Goal: Information Seeking & Learning: Learn about a topic

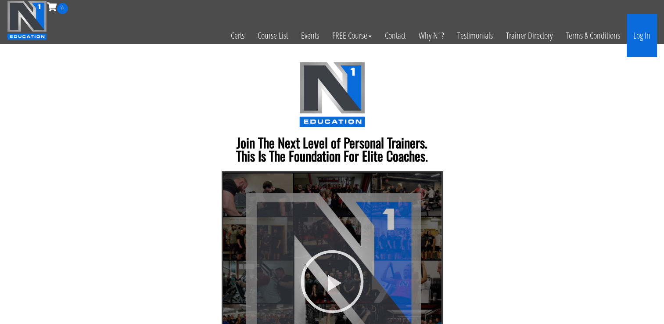
click at [646, 38] on link "Log In" at bounding box center [642, 35] width 30 height 43
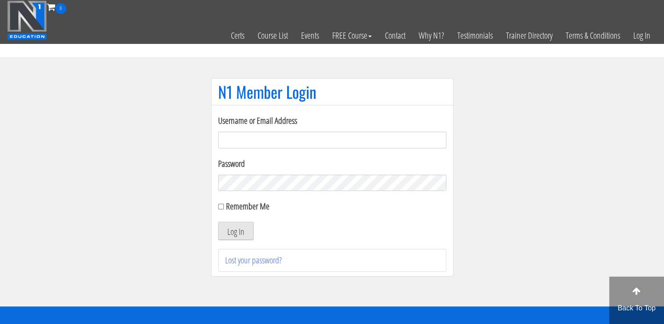
type input "[EMAIL_ADDRESS][DOMAIN_NAME]"
click at [239, 232] on button "Log In" at bounding box center [236, 231] width 36 height 18
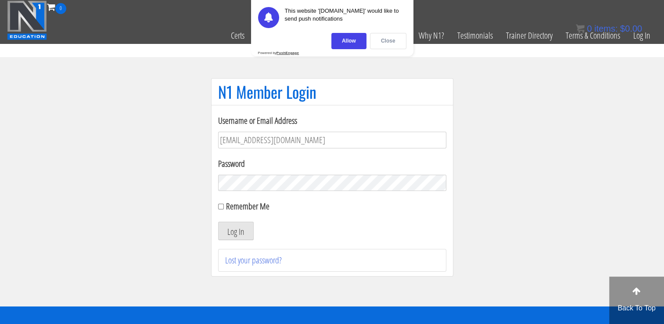
click at [388, 41] on div "Close" at bounding box center [388, 41] width 36 height 16
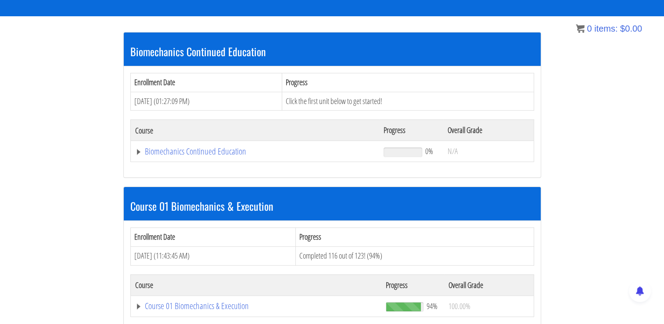
scroll to position [154, 0]
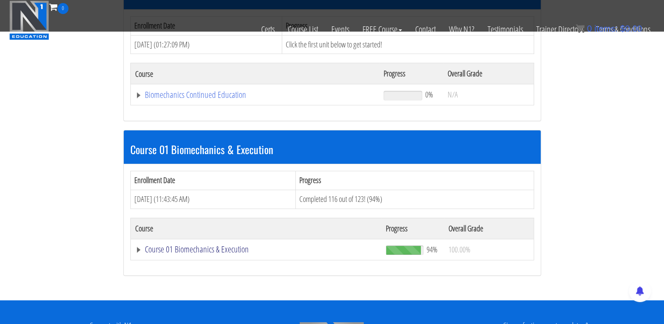
click at [225, 249] on link "Course 01 Biomechanics & Execution" at bounding box center [256, 249] width 242 height 9
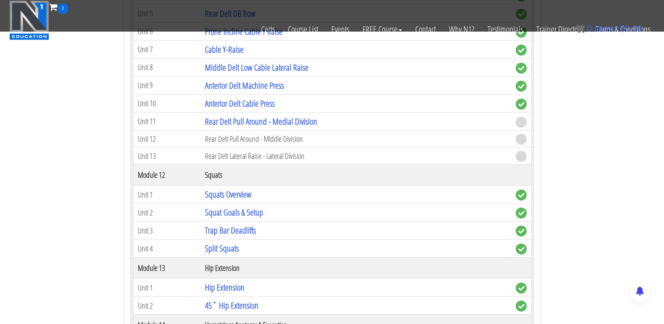
scroll to position [1954, 0]
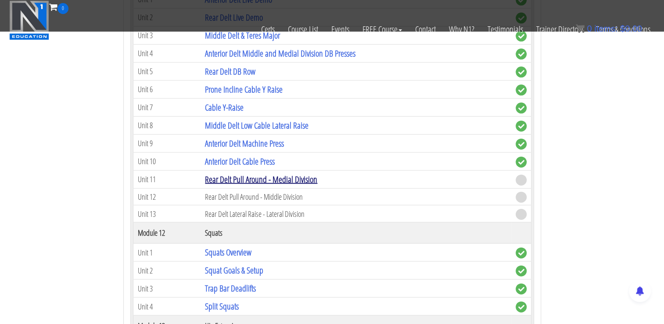
click at [272, 173] on link "Rear Delt Pull Around - Medial Division" at bounding box center [261, 179] width 112 height 12
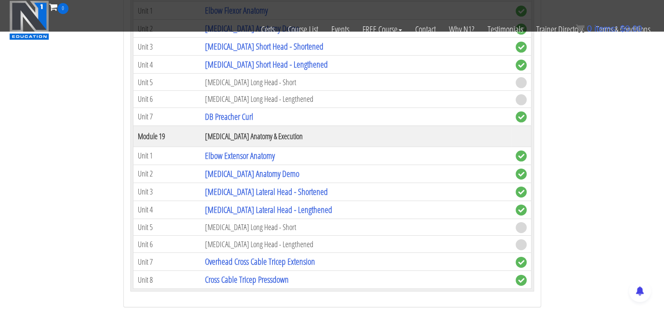
scroll to position [2700, 0]
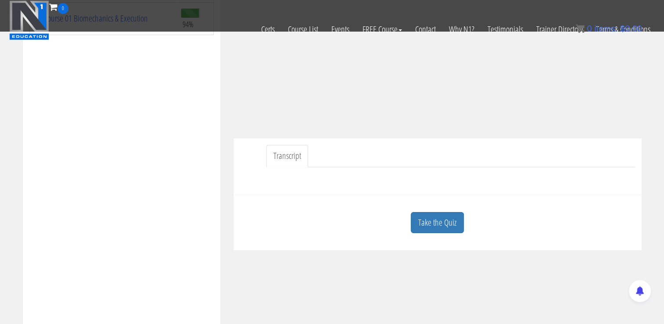
scroll to position [188, 0]
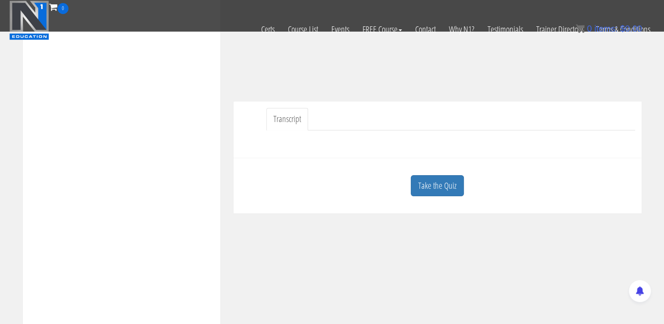
click at [437, 194] on link "Take the Quiz" at bounding box center [437, 186] width 53 height 22
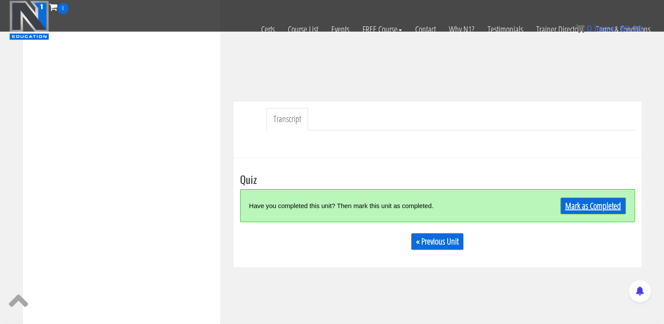
click at [592, 204] on link "Mark as Completed" at bounding box center [592, 205] width 65 height 17
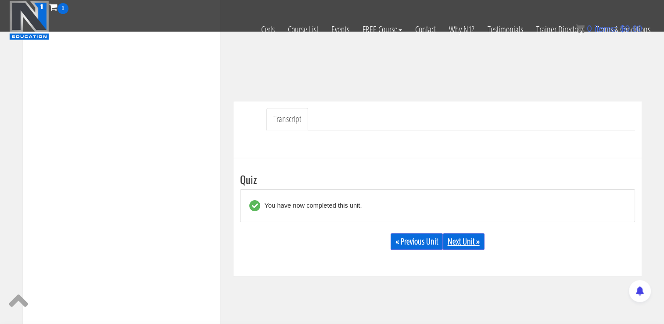
click at [463, 243] on link "Next Unit »" at bounding box center [464, 241] width 42 height 17
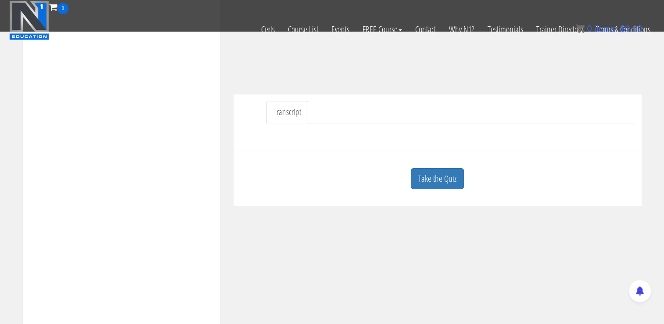
scroll to position [219, 0]
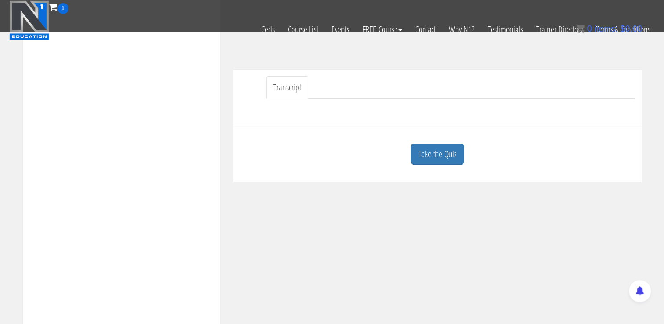
click at [455, 147] on link "Take the Quiz" at bounding box center [437, 154] width 53 height 22
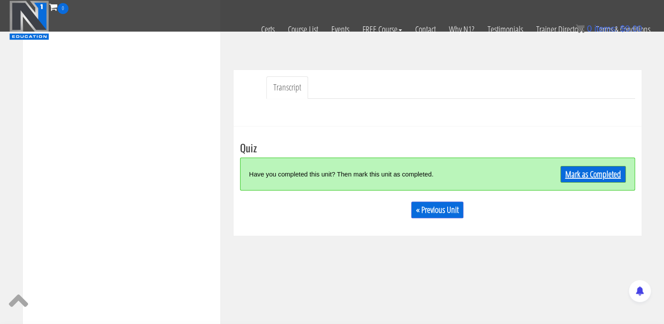
click at [567, 175] on link "Mark as Completed" at bounding box center [592, 174] width 65 height 17
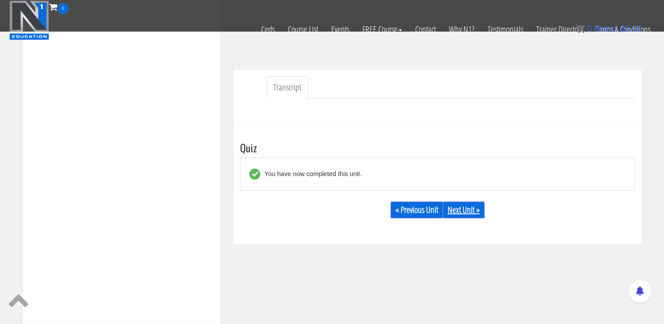
click at [473, 212] on link "Next Unit »" at bounding box center [464, 209] width 42 height 17
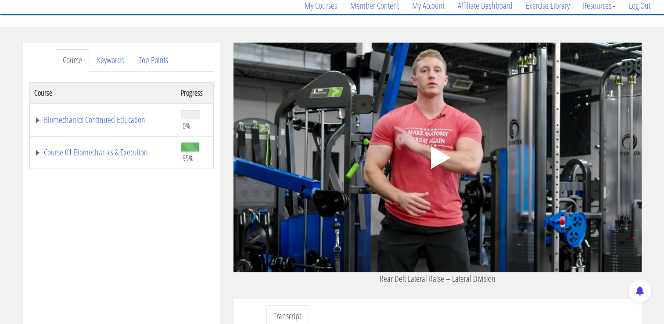
scroll to position [88, 0]
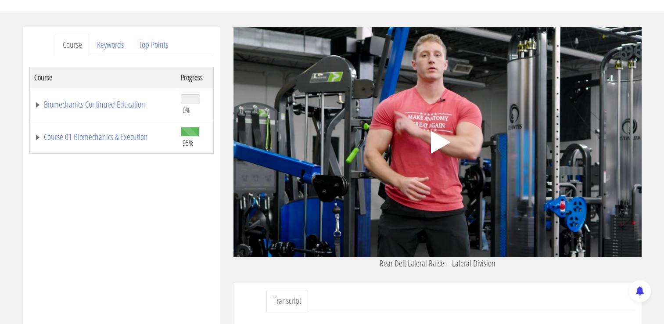
click at [438, 134] on icon ".fp-color-play{opacity:0.65;}.controlbutton{fill:#fff;}" at bounding box center [437, 142] width 55 height 55
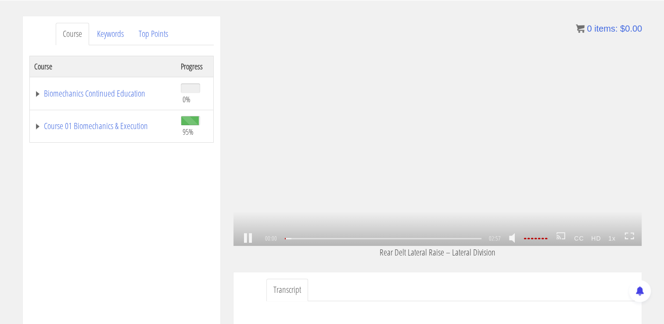
scroll to position [100, 0]
click at [631, 233] on icon at bounding box center [629, 234] width 10 height 7
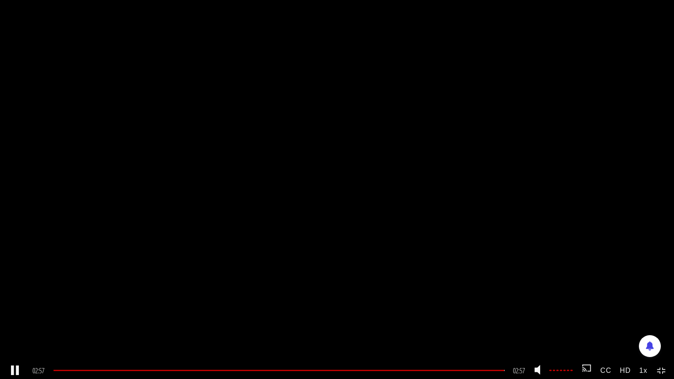
click at [659, 323] on icon at bounding box center [658, 369] width 3 height 2
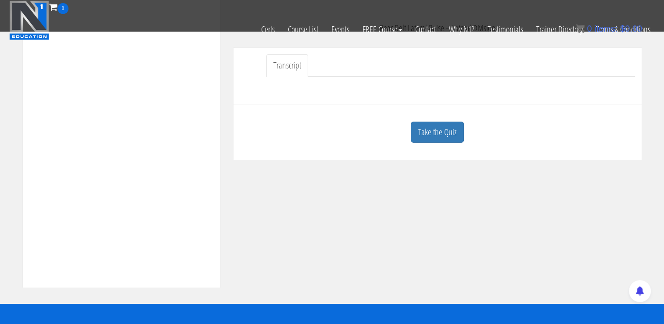
scroll to position [276, 0]
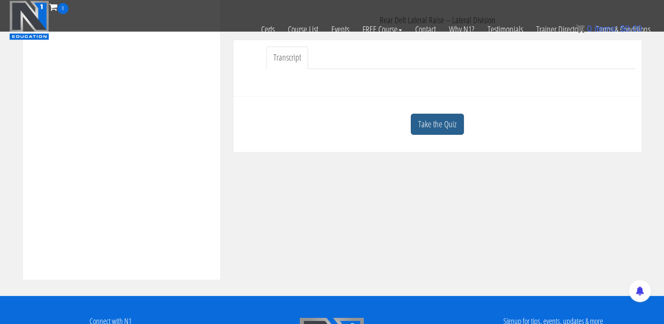
click at [430, 130] on link "Take the Quiz" at bounding box center [437, 125] width 53 height 22
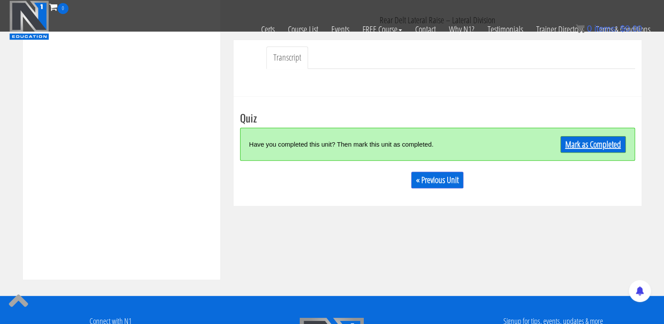
click at [579, 136] on link "Mark as Completed" at bounding box center [592, 144] width 65 height 17
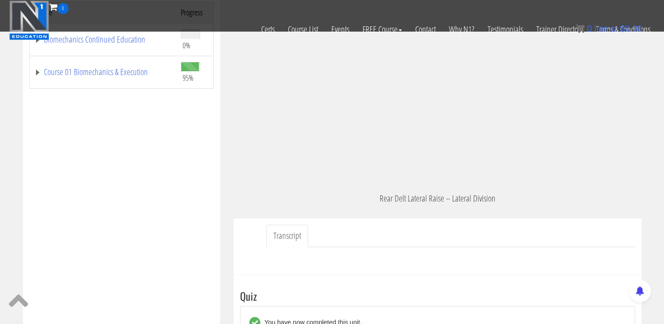
scroll to position [0, 0]
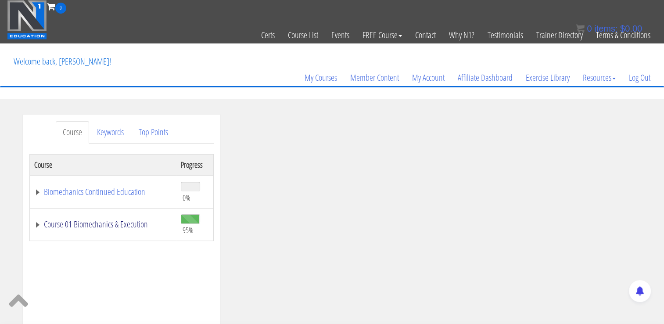
click at [124, 226] on link "Course 01 Biomechanics & Execution" at bounding box center [103, 224] width 138 height 9
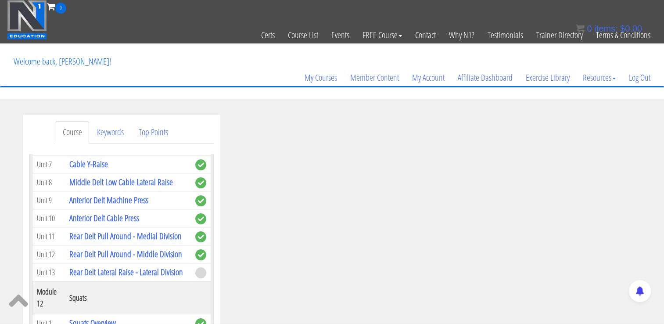
scroll to position [2062, 0]
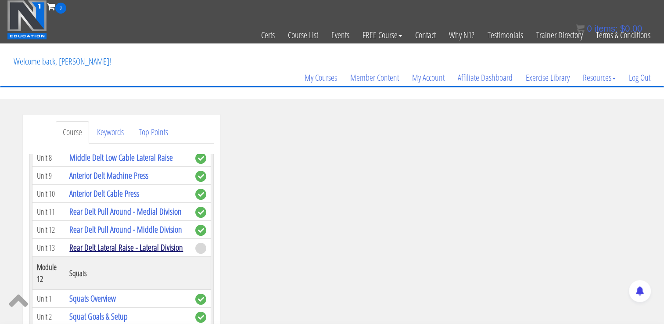
click at [124, 241] on link "Rear Delt Lateral Raise - Lateral Division" at bounding box center [126, 247] width 114 height 12
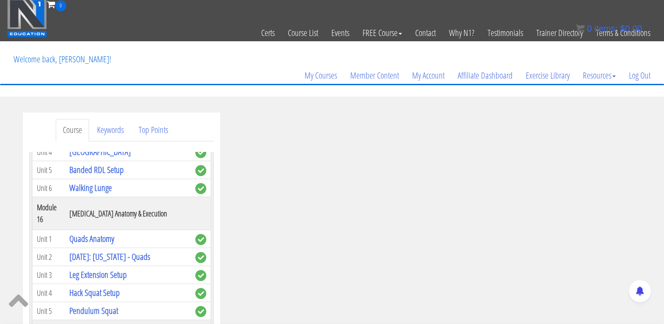
scroll to position [2598, 0]
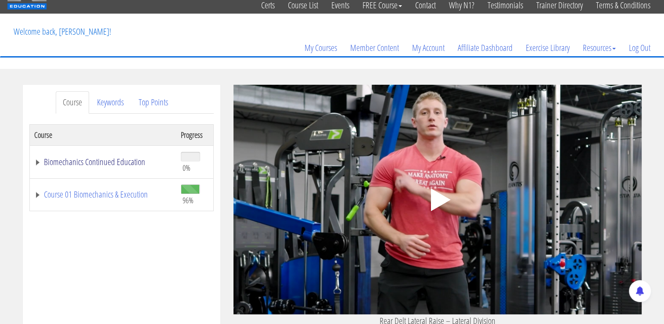
scroll to position [44, 0]
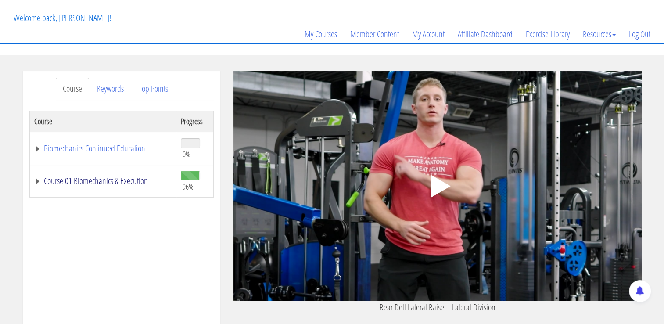
click at [112, 179] on link "Course 01 Biomechanics & Execution" at bounding box center [103, 180] width 138 height 9
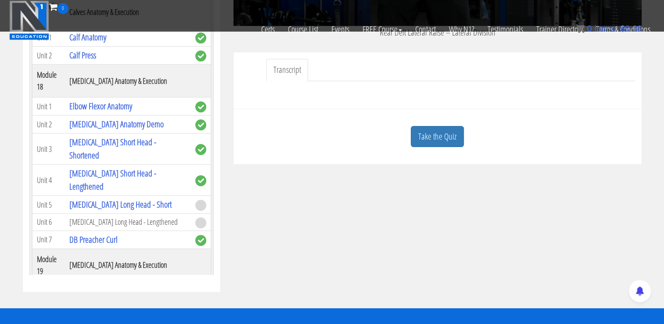
scroll to position [2514, 0]
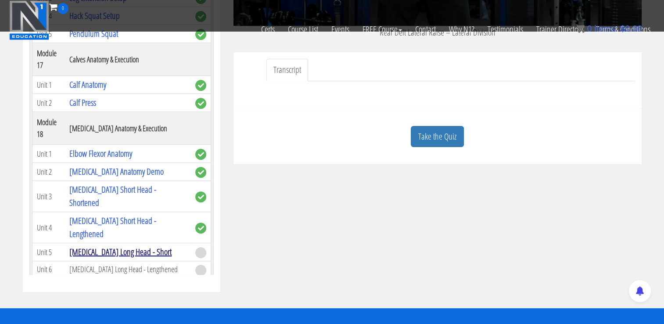
click at [131, 246] on link "[MEDICAL_DATA] Long Head - Short" at bounding box center [120, 252] width 102 height 12
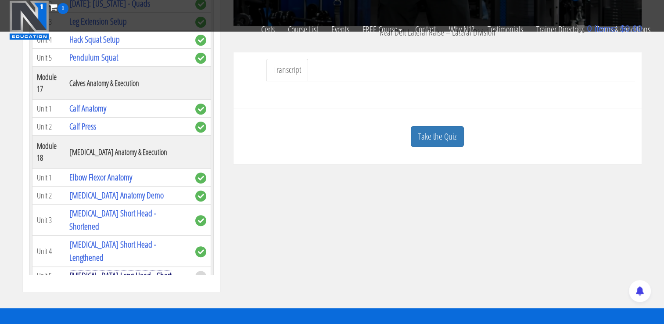
scroll to position [2470, 0]
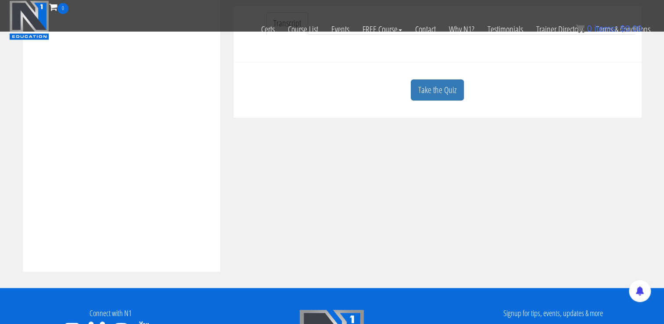
scroll to position [219, 0]
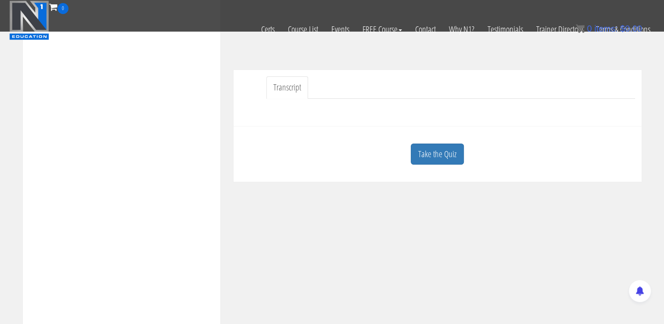
click at [455, 156] on link "Take the Quiz" at bounding box center [437, 154] width 53 height 22
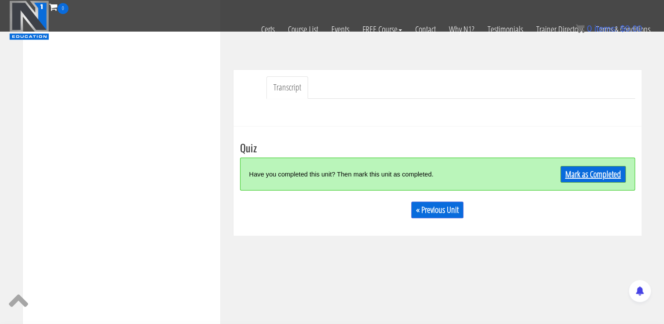
click at [585, 175] on link "Mark as Completed" at bounding box center [592, 174] width 65 height 17
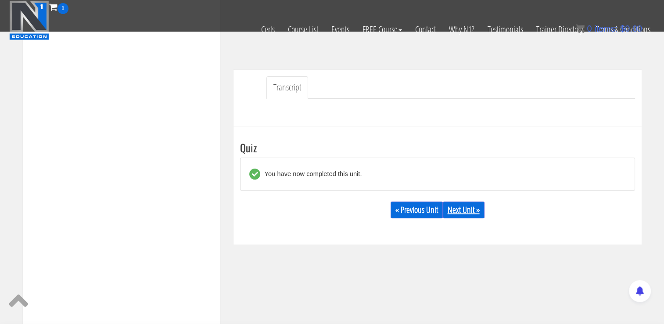
click at [463, 212] on link "Next Unit »" at bounding box center [464, 209] width 42 height 17
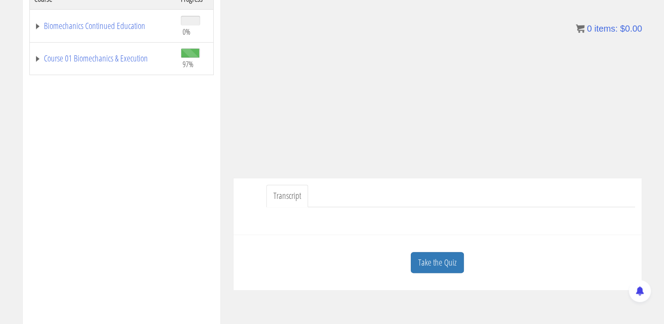
scroll to position [219, 0]
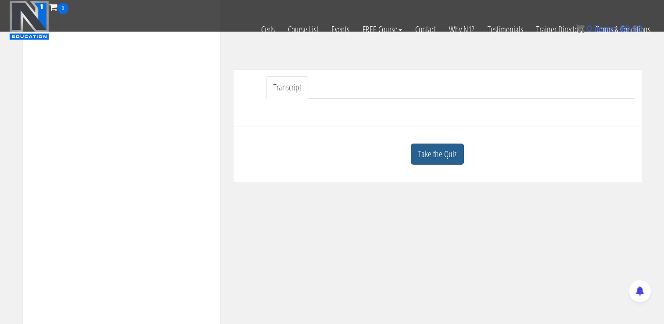
click at [434, 159] on link "Take the Quiz" at bounding box center [437, 154] width 53 height 22
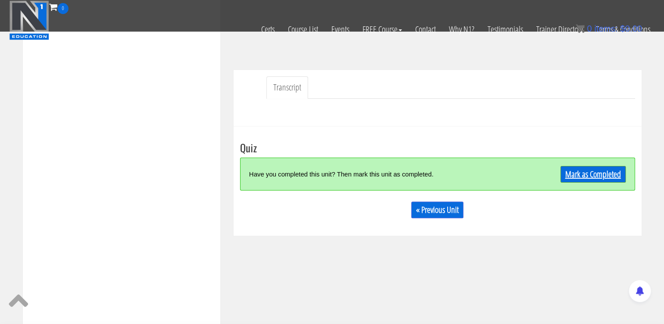
click at [586, 173] on link "Mark as Completed" at bounding box center [592, 174] width 65 height 17
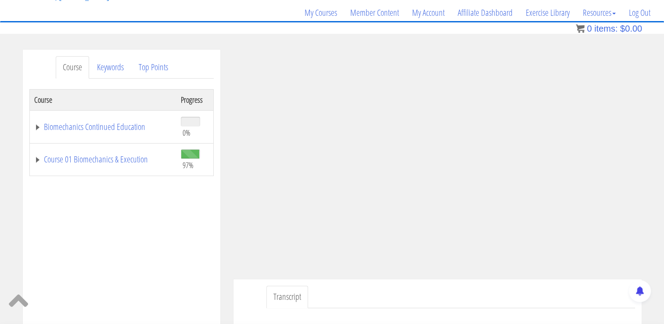
scroll to position [0, 0]
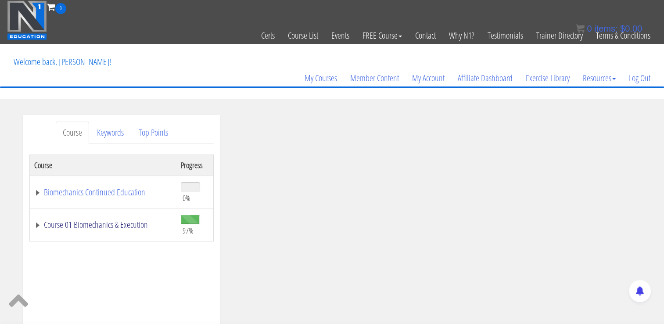
click at [127, 228] on link "Course 01 Biomechanics & Execution" at bounding box center [103, 224] width 138 height 9
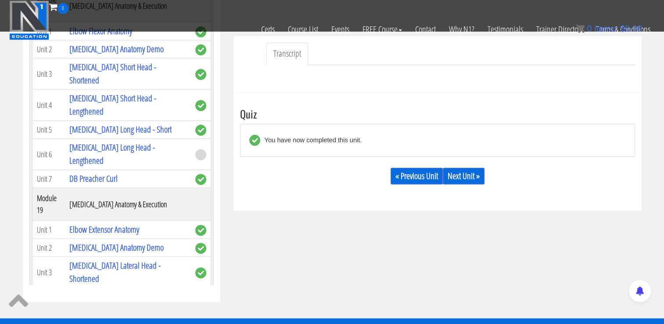
scroll to position [307, 0]
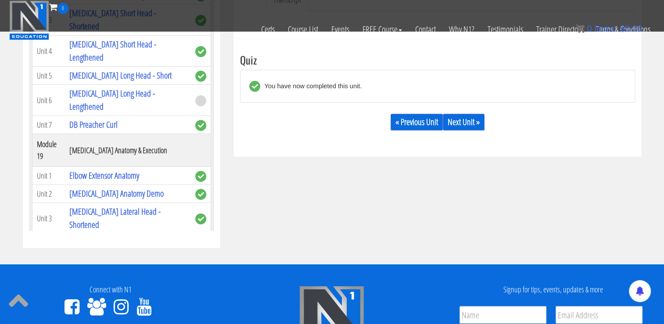
click at [121, 265] on td "[MEDICAL_DATA] Long Head - Short" at bounding box center [128, 273] width 126 height 17
click at [156, 237] on link "[MEDICAL_DATA] Lateral Head - Lengthened" at bounding box center [114, 249] width 91 height 25
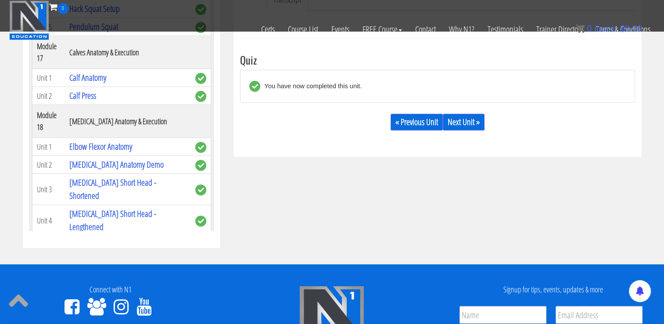
scroll to position [2514, 0]
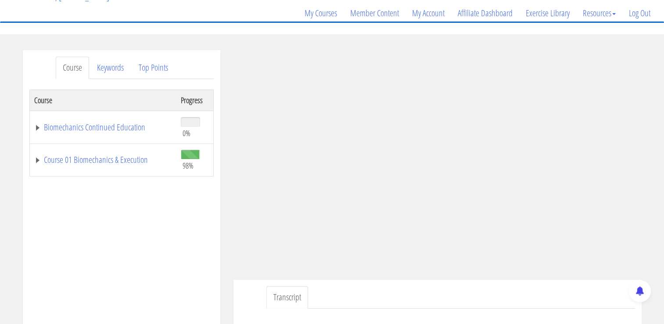
scroll to position [0, 0]
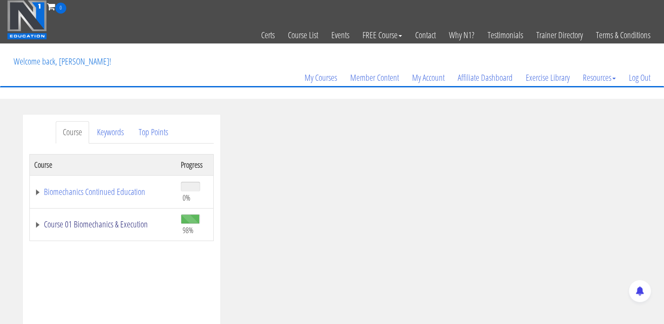
click at [104, 228] on link "Course 01 Biomechanics & Execution" at bounding box center [103, 224] width 138 height 9
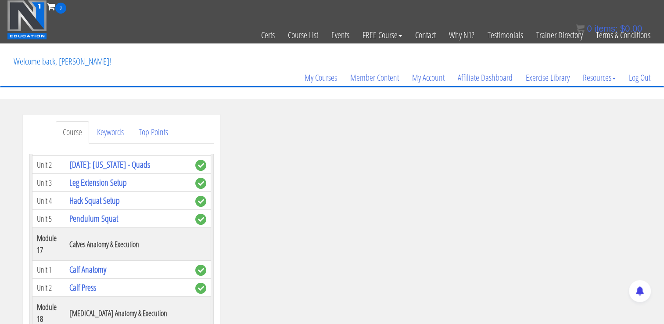
scroll to position [220, 0]
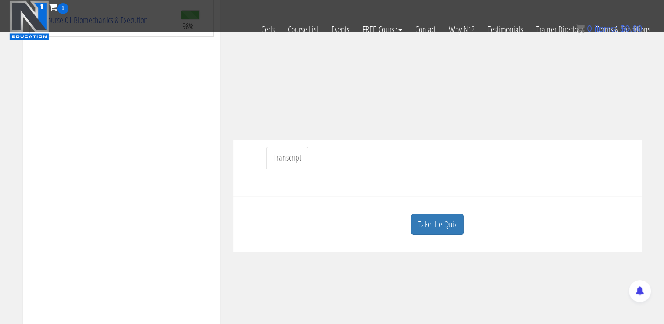
scroll to position [219, 0]
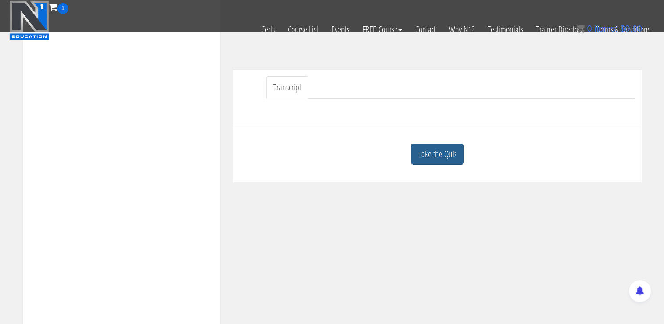
click at [449, 151] on link "Take the Quiz" at bounding box center [437, 154] width 53 height 22
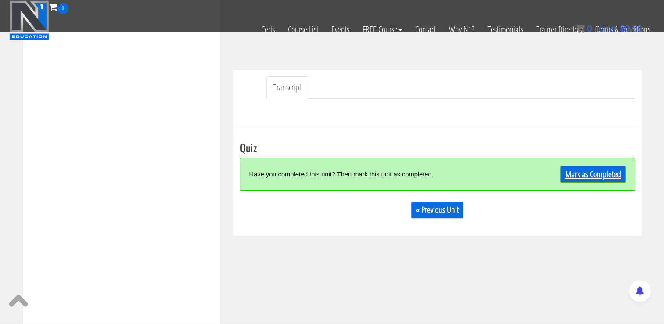
click at [600, 175] on link "Mark as Completed" at bounding box center [592, 174] width 65 height 17
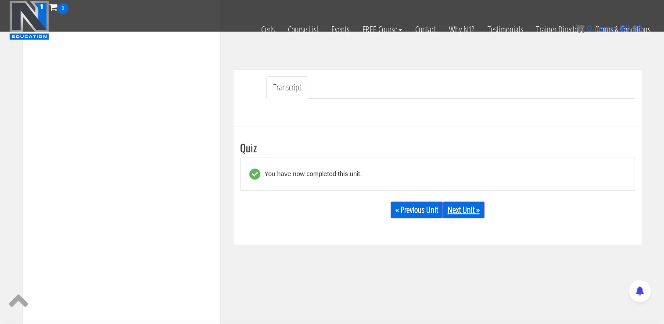
click at [476, 204] on link "Next Unit »" at bounding box center [464, 209] width 42 height 17
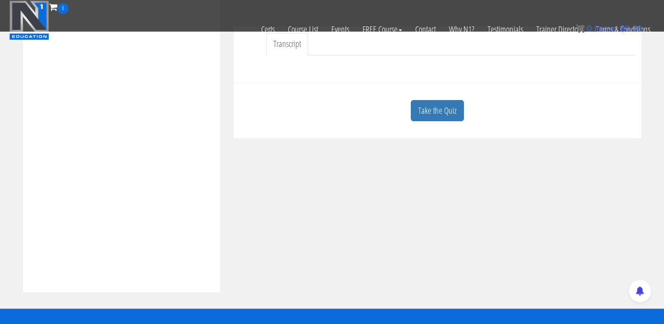
scroll to position [263, 0]
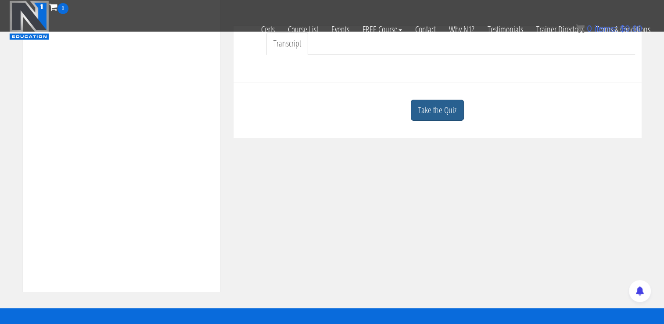
click at [452, 120] on div "Take the Quiz" at bounding box center [437, 110] width 395 height 43
click at [449, 118] on link "Take the Quiz" at bounding box center [437, 111] width 53 height 22
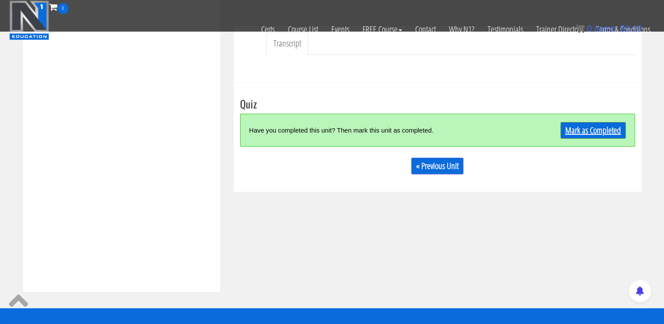
click at [590, 132] on link "Mark as Completed" at bounding box center [592, 130] width 65 height 17
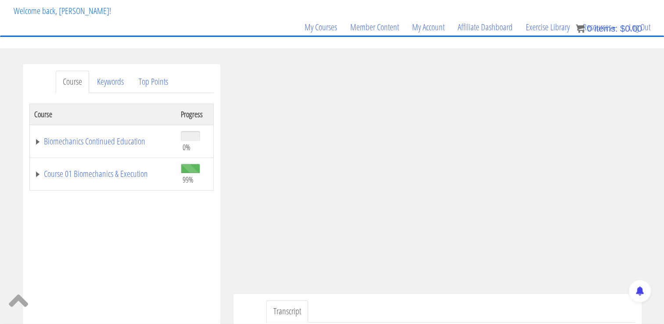
scroll to position [0, 0]
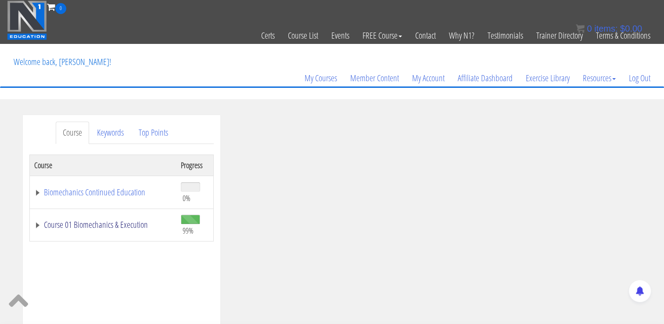
click at [106, 226] on link "Course 01 Biomechanics & Execution" at bounding box center [103, 224] width 138 height 9
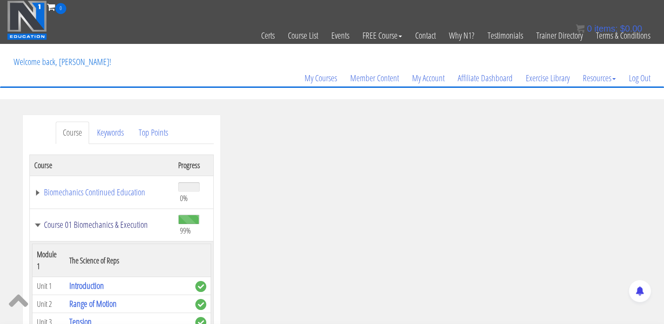
click at [107, 225] on link "Course 01 Biomechanics & Execution" at bounding box center [101, 224] width 135 height 9
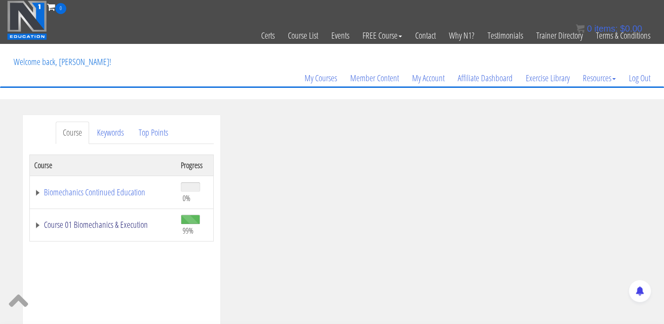
click at [104, 229] on link "Course 01 Biomechanics & Execution" at bounding box center [103, 224] width 138 height 9
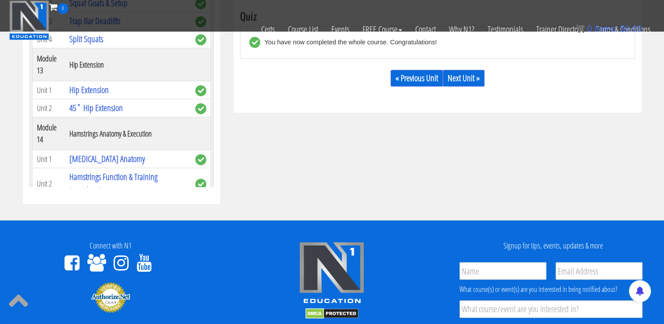
scroll to position [1858, 0]
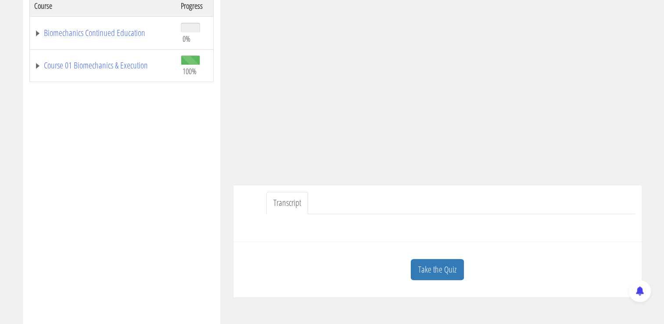
scroll to position [46, 0]
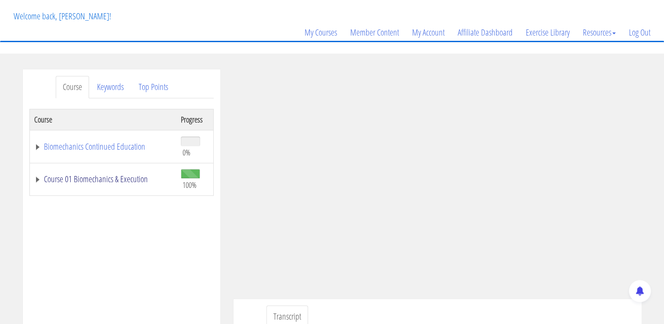
click at [115, 176] on link "Course 01 Biomechanics & Execution" at bounding box center [103, 179] width 138 height 9
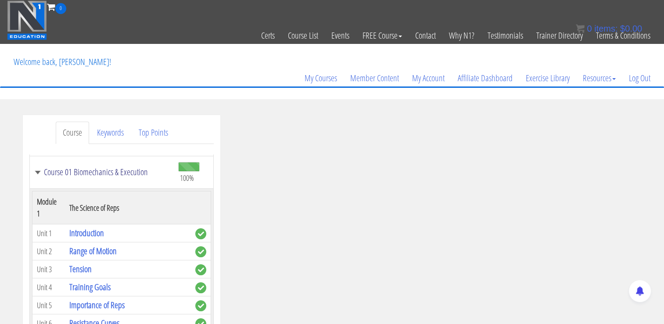
scroll to position [0, 0]
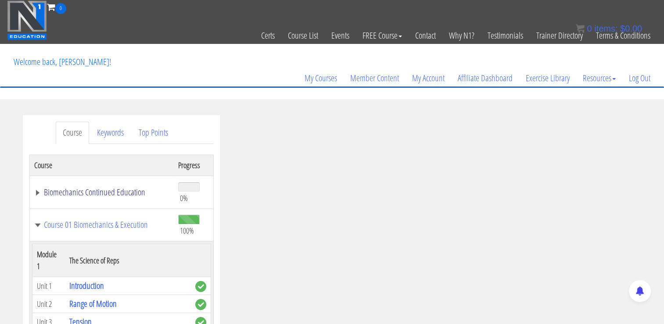
click at [101, 194] on link "Biomechanics Continued Education" at bounding box center [101, 192] width 135 height 9
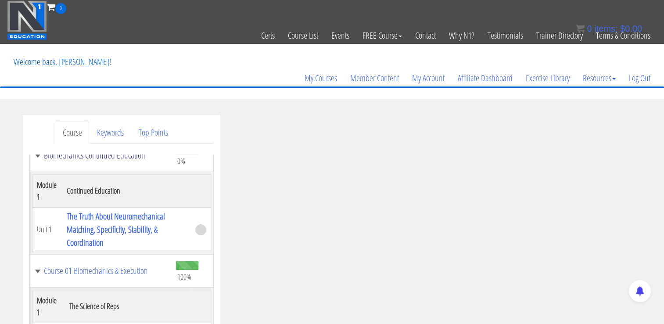
scroll to position [88, 0]
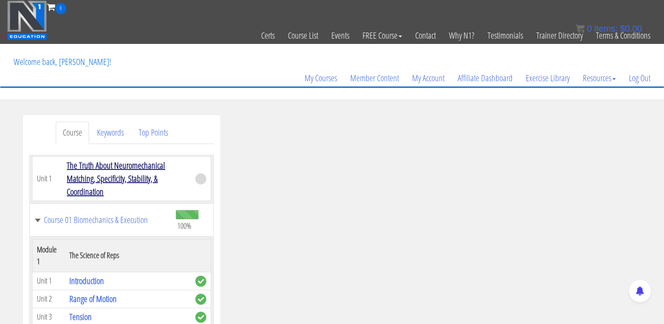
click at [116, 173] on link "The Truth About Neuromechanical Matching, Specificity, Stability, & Coordination" at bounding box center [116, 178] width 98 height 38
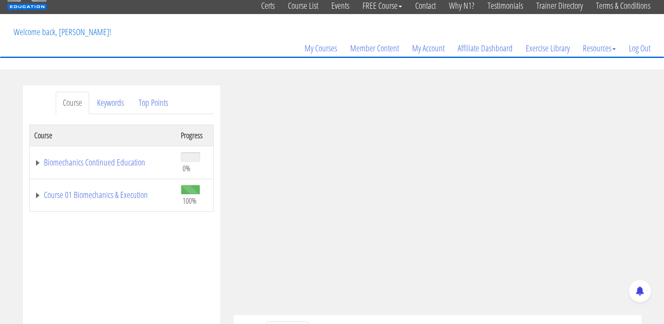
scroll to position [88, 0]
